Goal: Task Accomplishment & Management: Use online tool/utility

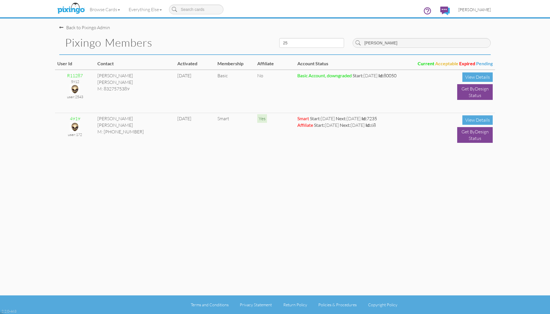
click at [477, 9] on span "[PERSON_NAME]" at bounding box center [474, 9] width 32 height 5
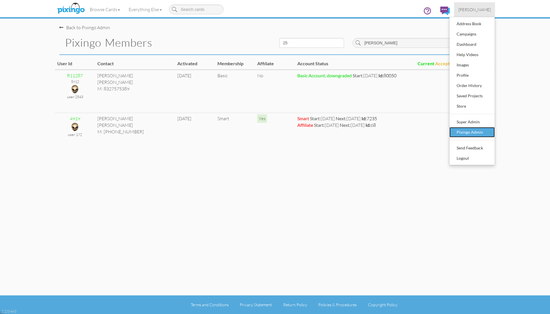
click at [472, 130] on div "Pixingo Admin" at bounding box center [472, 132] width 34 height 9
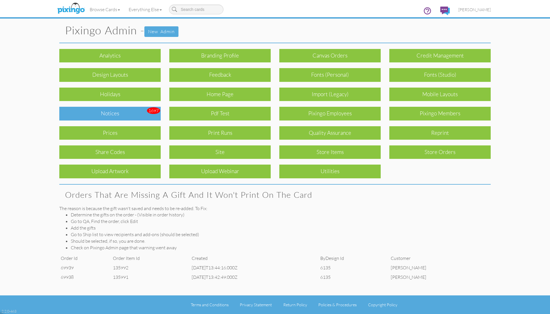
click at [108, 114] on div "Notices" at bounding box center [109, 113] width 101 height 13
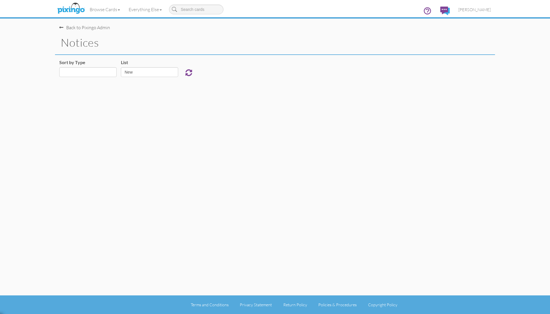
select select "object:211849"
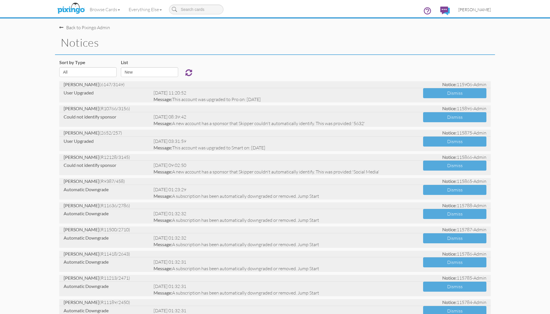
click at [486, 7] on span "[PERSON_NAME]" at bounding box center [474, 9] width 32 height 5
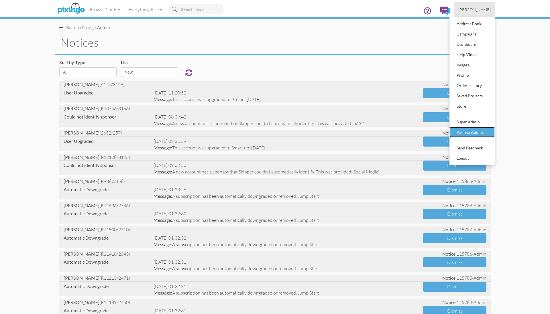
click at [471, 133] on div "Pixingo Admin" at bounding box center [472, 132] width 34 height 9
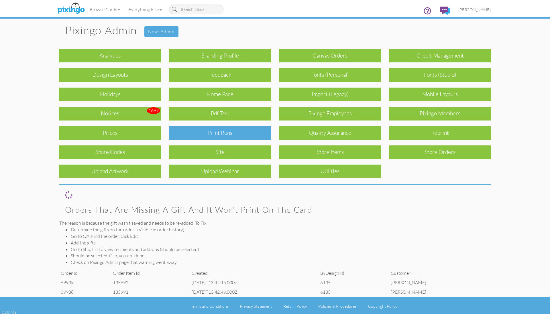
click at [212, 132] on div "Print Runs" at bounding box center [219, 132] width 101 height 13
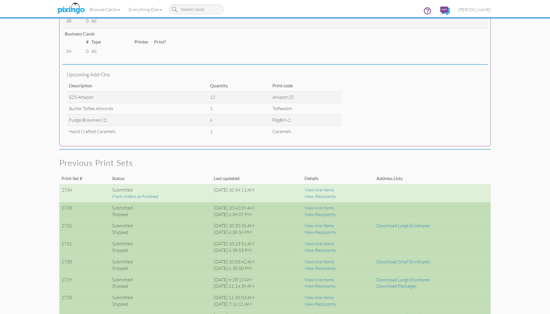
scroll to position [286, 0]
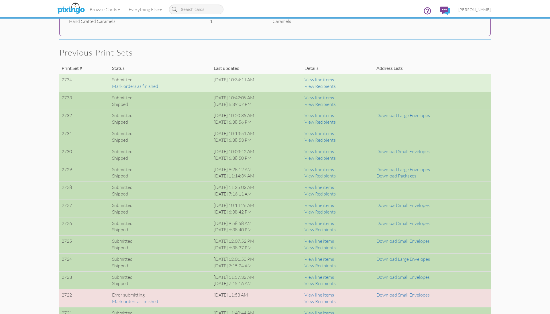
scroll to position [396, 0]
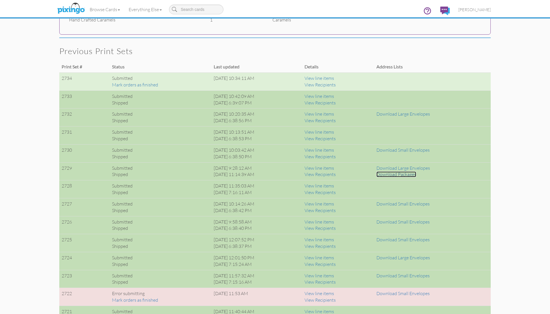
click at [415, 174] on link "Download Packages" at bounding box center [396, 175] width 40 height 6
